Goal: Find specific page/section

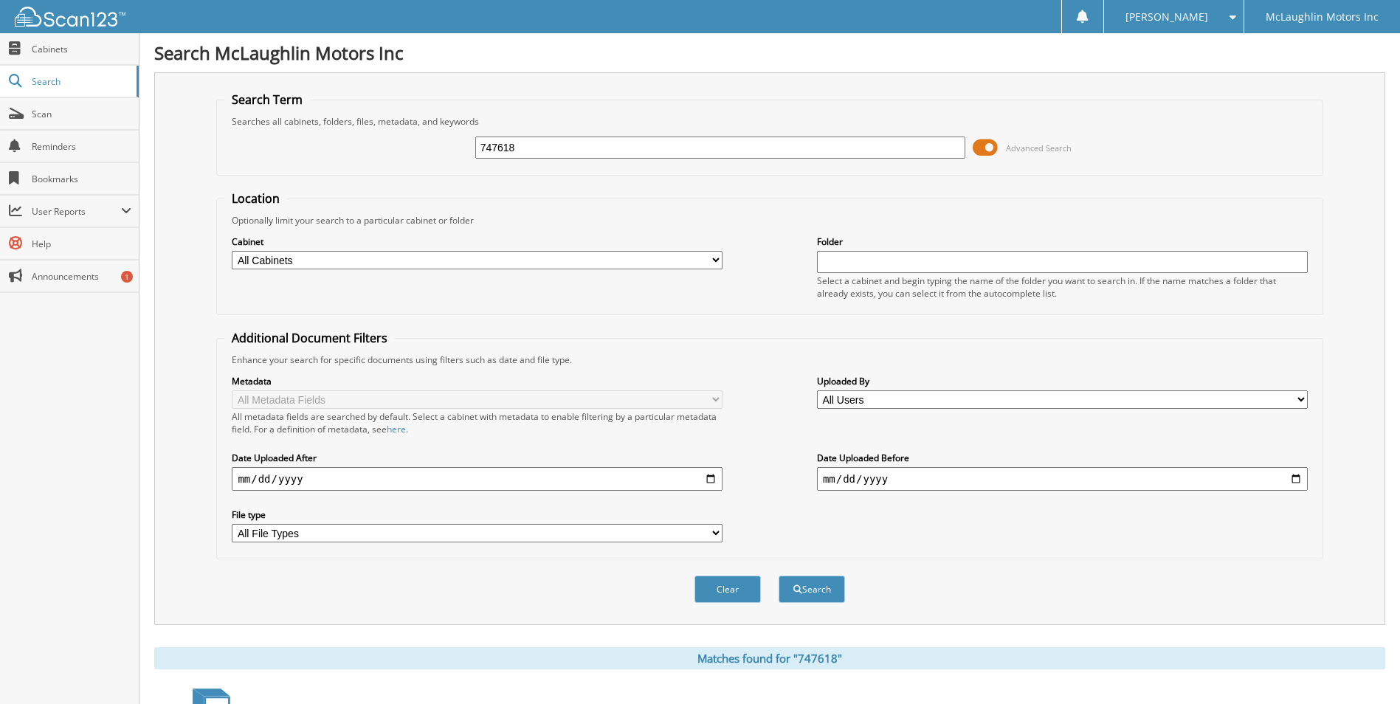
drag, startPoint x: 555, startPoint y: 145, endPoint x: 162, endPoint y: 221, distance: 400.0
click at [162, 221] on div "Search Term Searches all cabinets, folders, files, metadata, and keywords 74761…" at bounding box center [769, 348] width 1231 height 553
type input "273777"
click at [779, 576] on button "Search" at bounding box center [812, 589] width 66 height 27
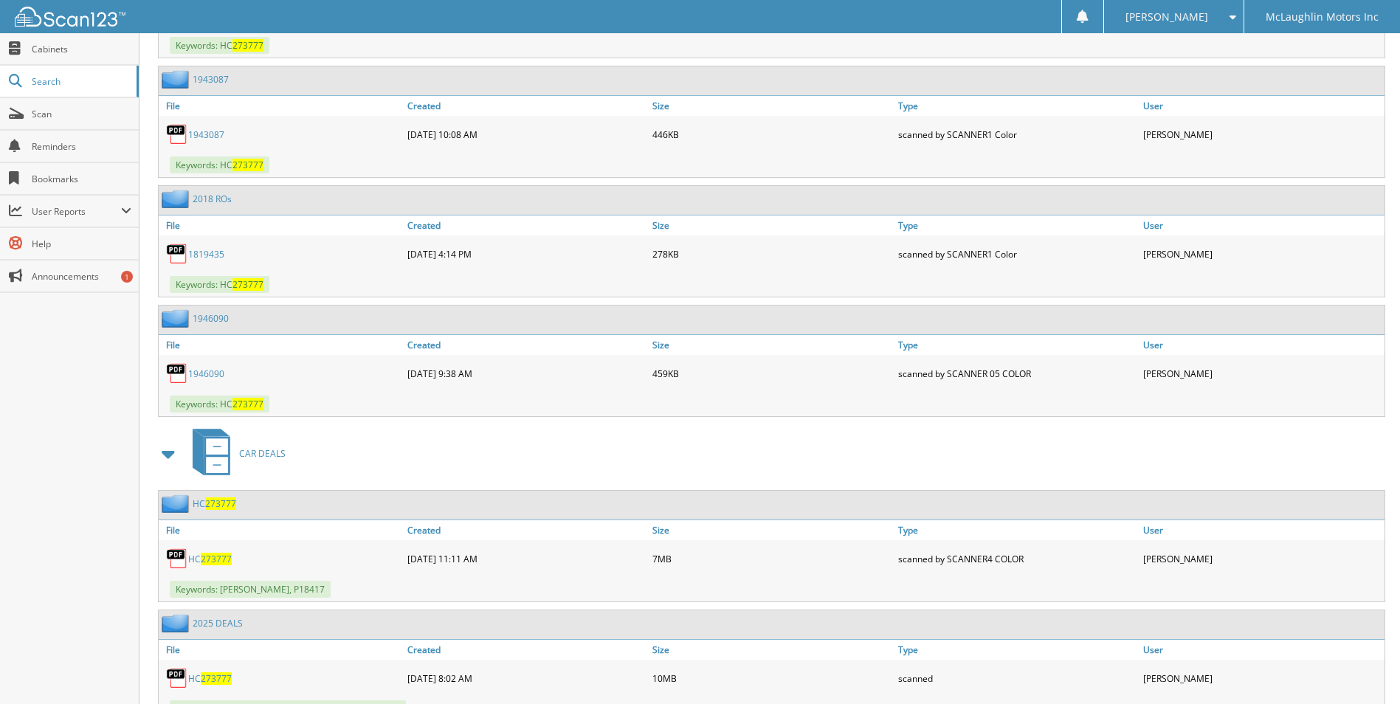
scroll to position [1106, 0]
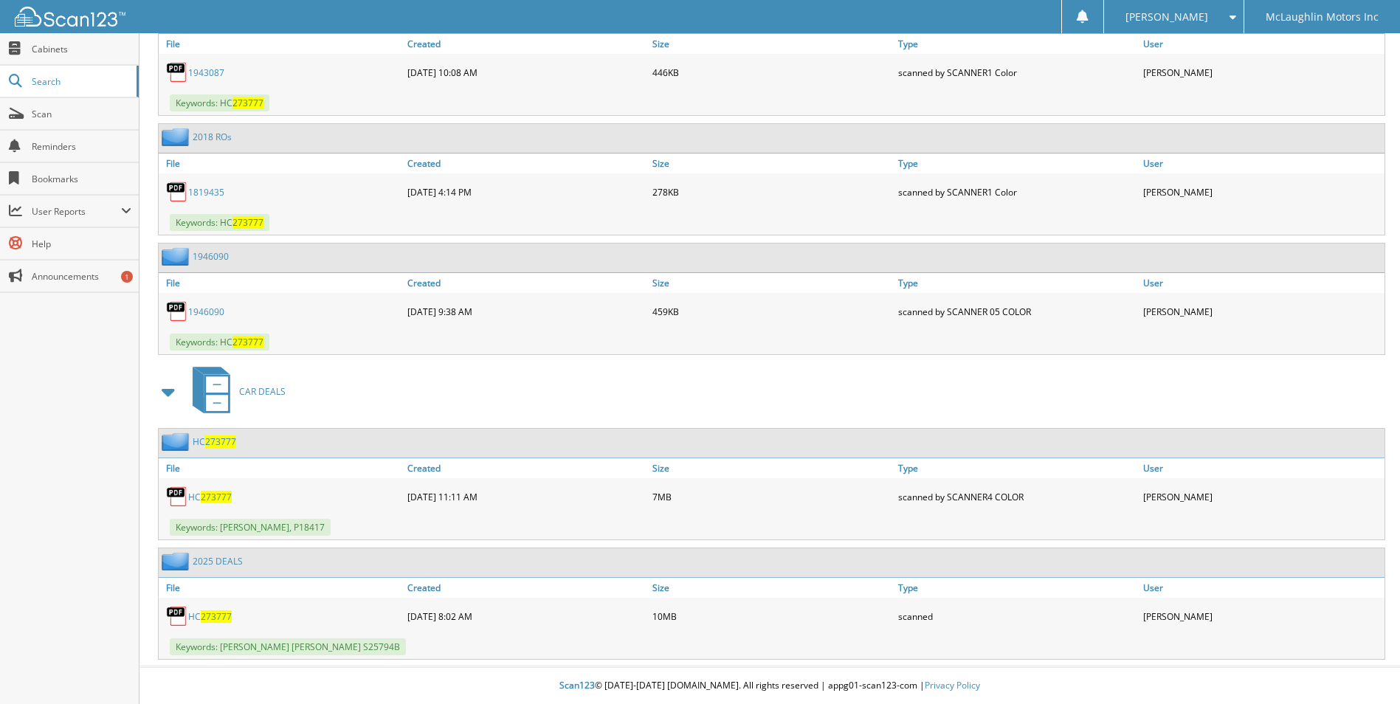
click at [213, 615] on span "273777" at bounding box center [216, 617] width 31 height 13
